Goal: Navigation & Orientation: Find specific page/section

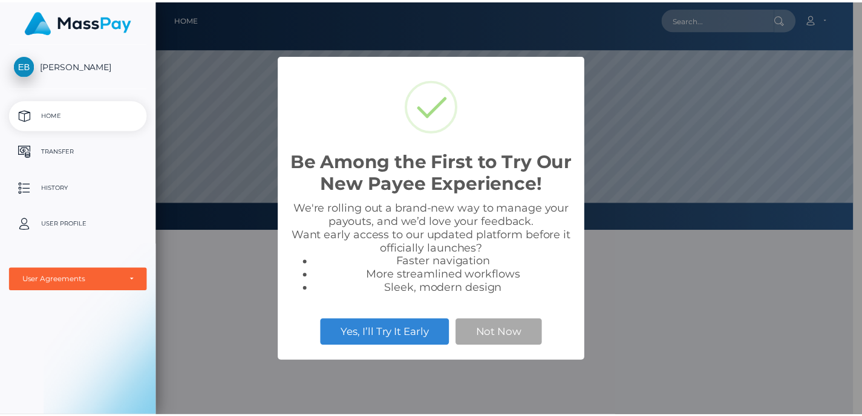
scroll to position [230, 704]
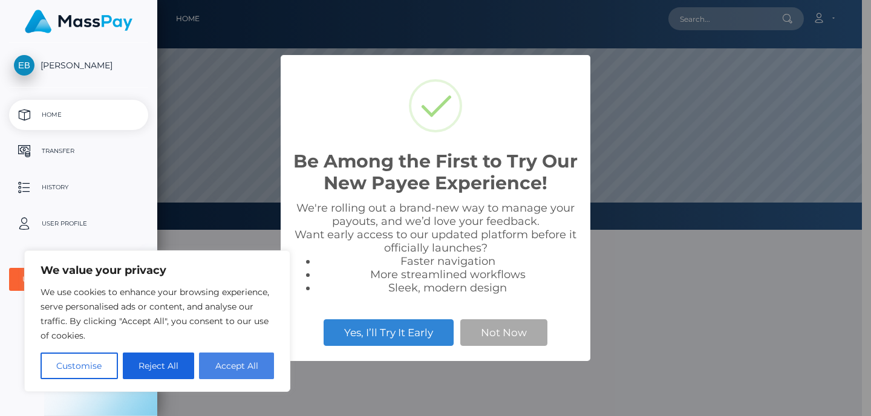
click at [236, 363] on button "Accept All" at bounding box center [236, 365] width 75 height 27
checkbox input "true"
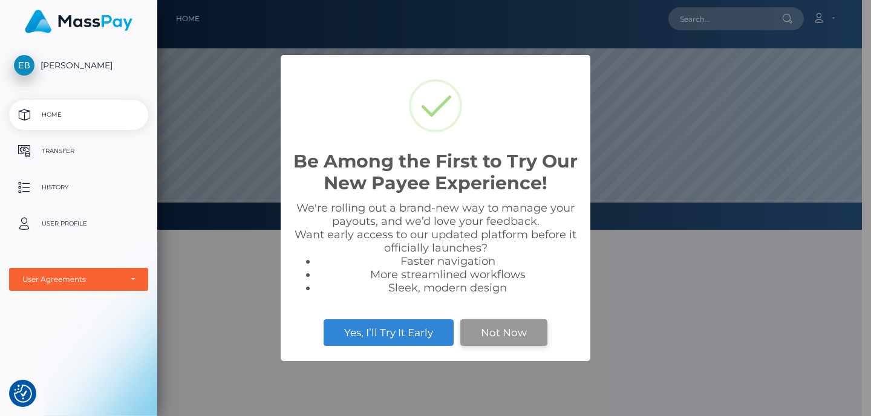
click at [495, 335] on button "Not Now" at bounding box center [503, 332] width 87 height 27
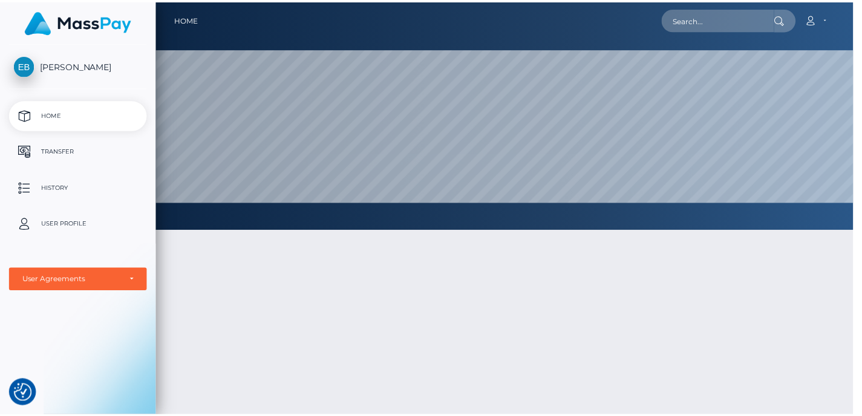
scroll to position [604358, 603883]
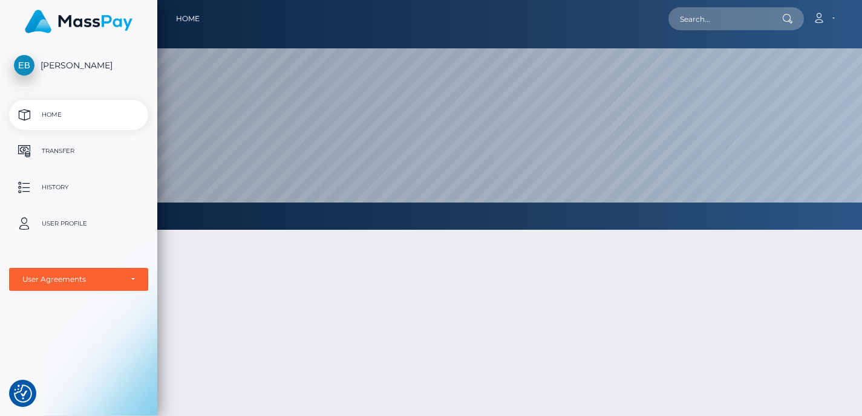
click at [76, 62] on span "[PERSON_NAME]" at bounding box center [78, 65] width 139 height 11
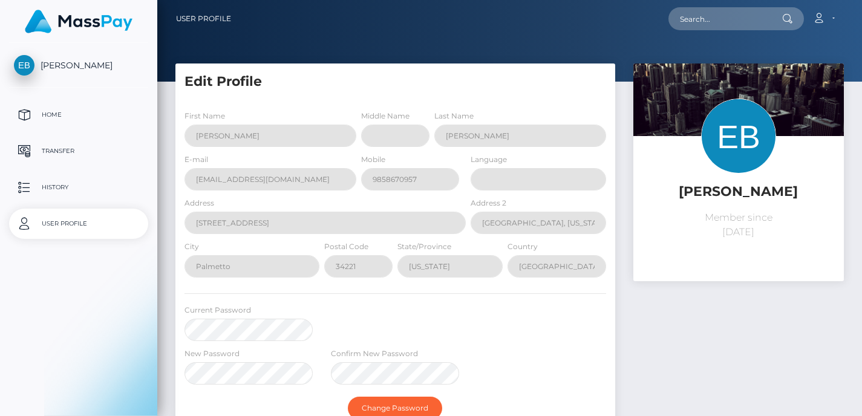
select select
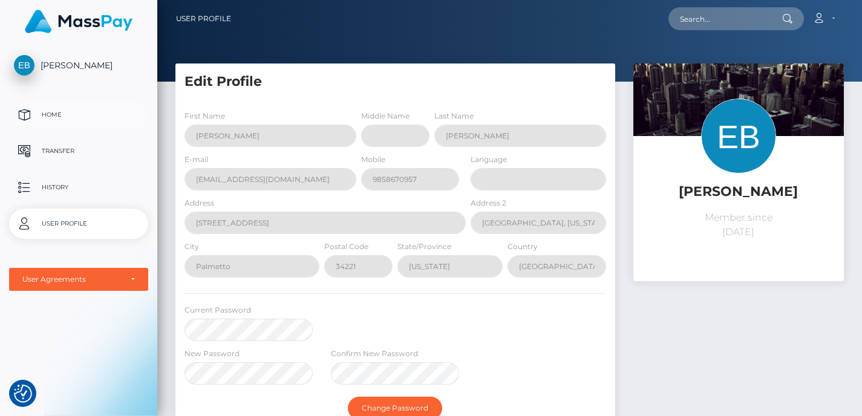
click at [47, 108] on p "Home" at bounding box center [78, 115] width 129 height 18
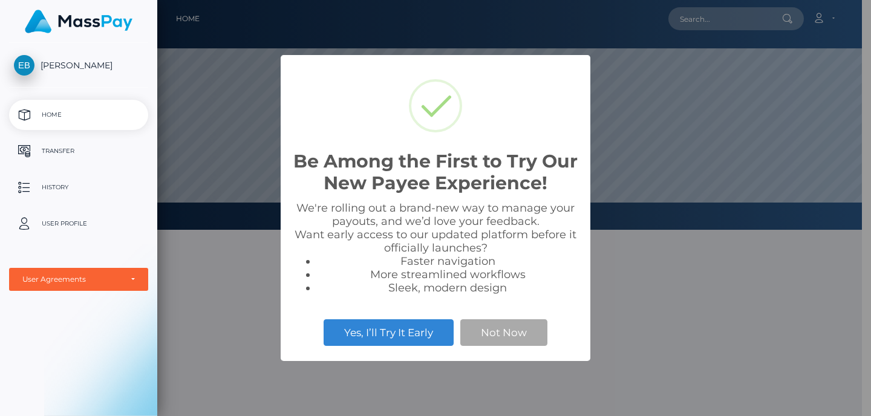
scroll to position [230, 704]
click at [50, 70] on span "[PERSON_NAME]" at bounding box center [78, 65] width 139 height 11
